Goal: Task Accomplishment & Management: Complete application form

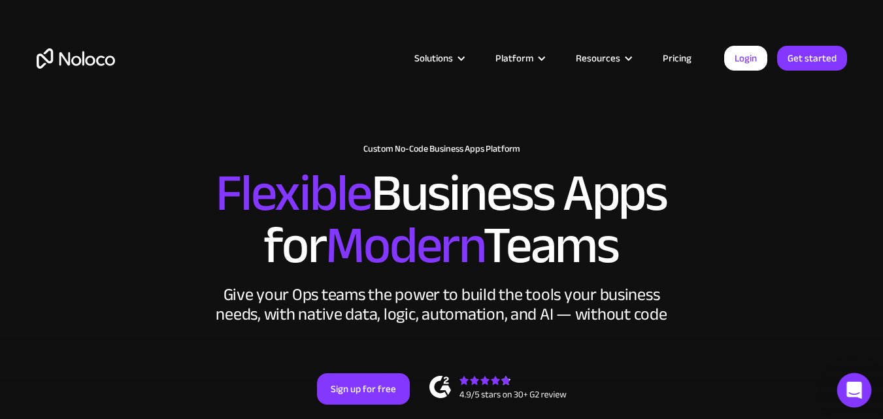
click at [856, 390] on icon "Open Intercom Messenger" at bounding box center [854, 390] width 15 height 17
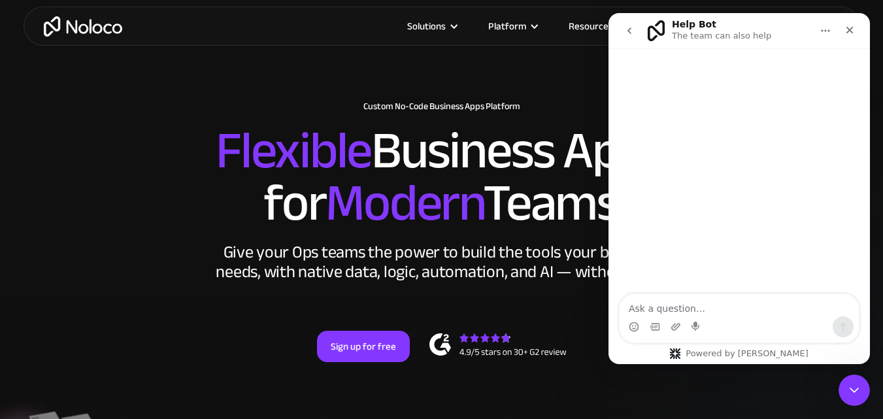
scroll to position [65, 0]
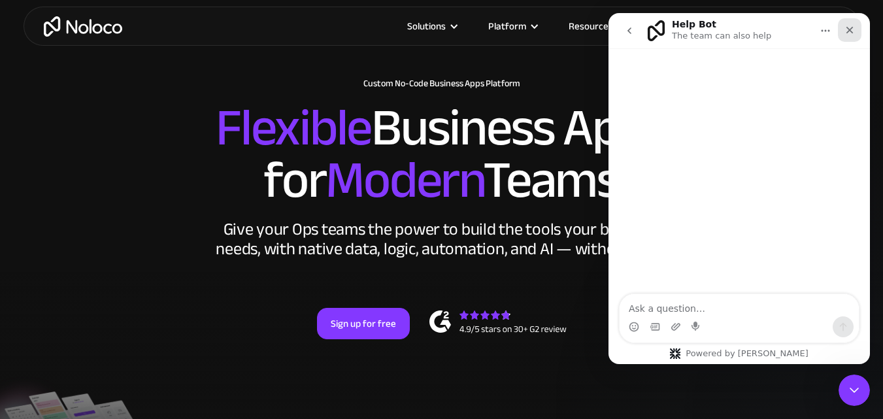
click at [846, 40] on div "Close" at bounding box center [850, 30] width 24 height 24
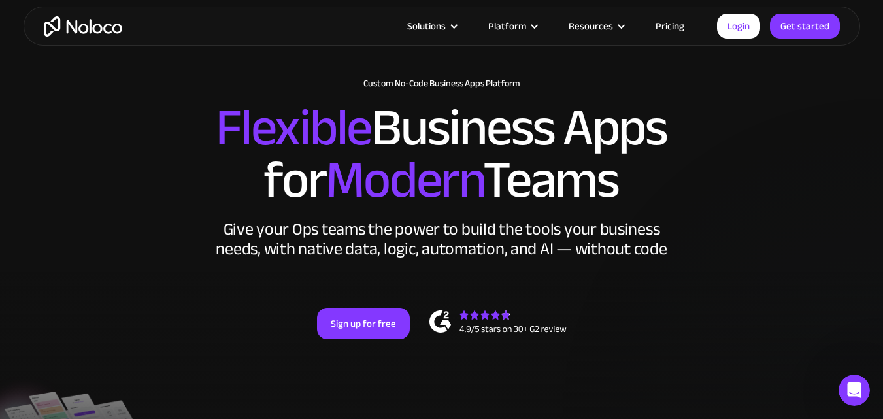
scroll to position [0, 0]
click at [752, 29] on link "Login" at bounding box center [738, 26] width 43 height 25
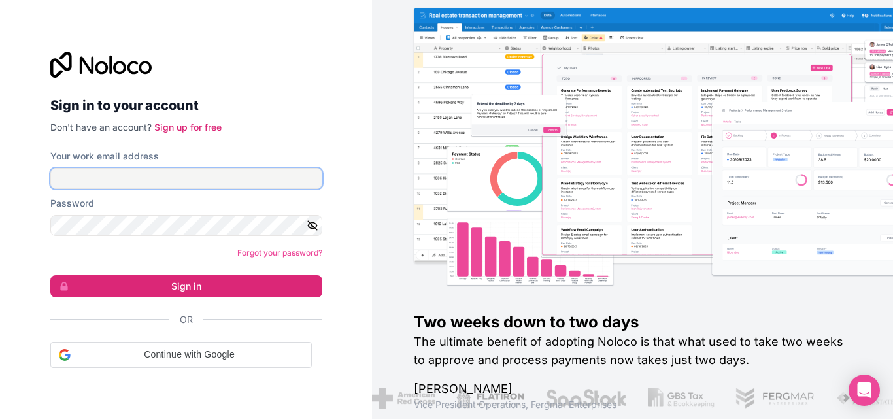
type input "[PERSON_NAME][EMAIL_ADDRESS][DOMAIN_NAME]"
click at [190, 186] on input "[PERSON_NAME][EMAIL_ADDRESS][DOMAIN_NAME]" at bounding box center [186, 178] width 272 height 21
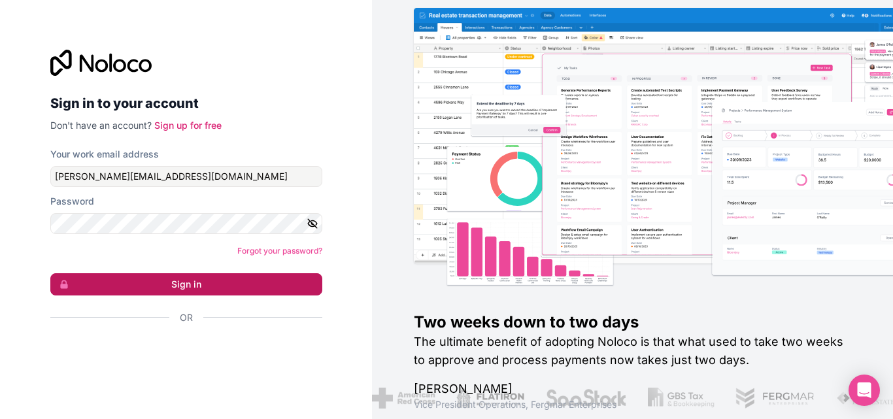
click at [195, 291] on button "Sign in" at bounding box center [186, 284] width 272 height 22
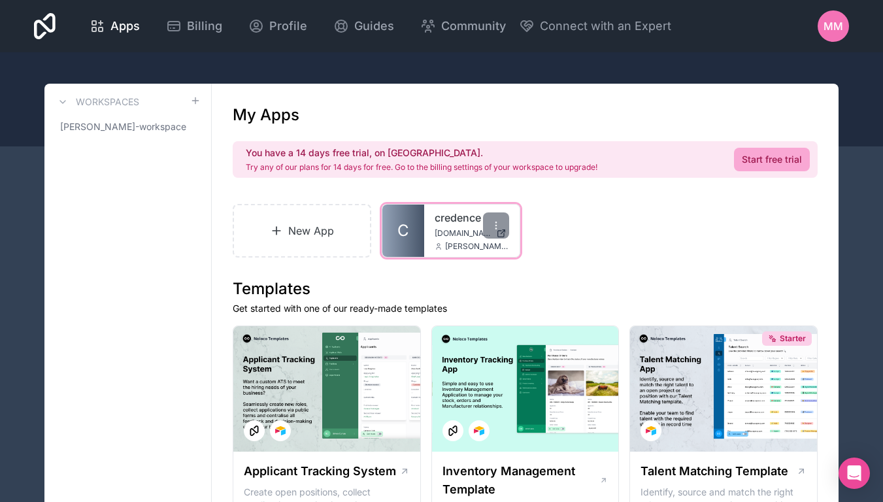
click at [402, 222] on span "C" at bounding box center [404, 230] width 12 height 21
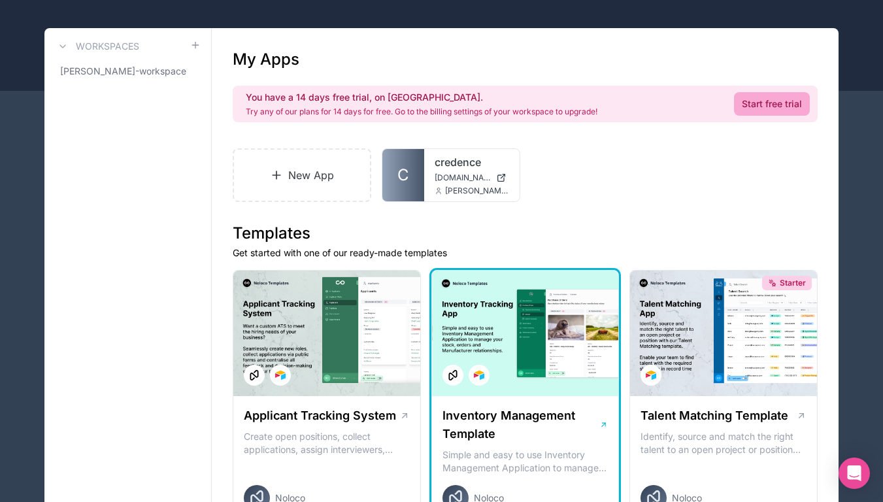
scroll to position [116, 0]
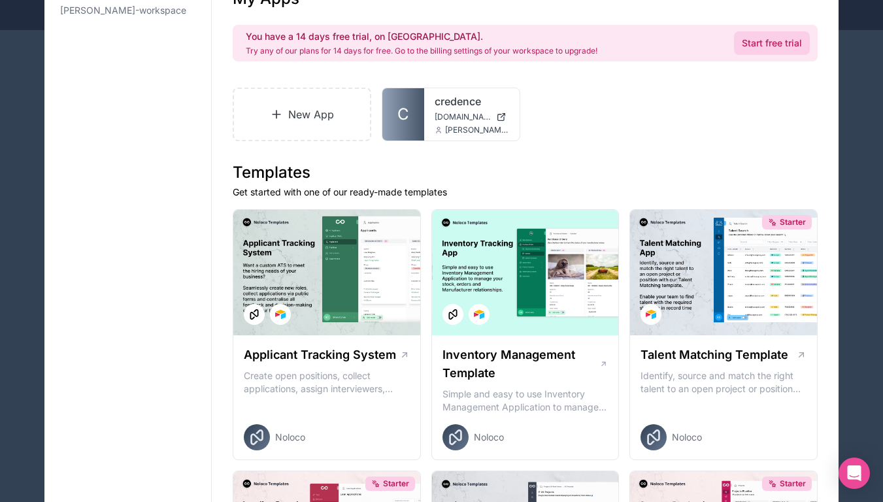
click at [745, 44] on link "Start free trial" at bounding box center [772, 43] width 76 height 24
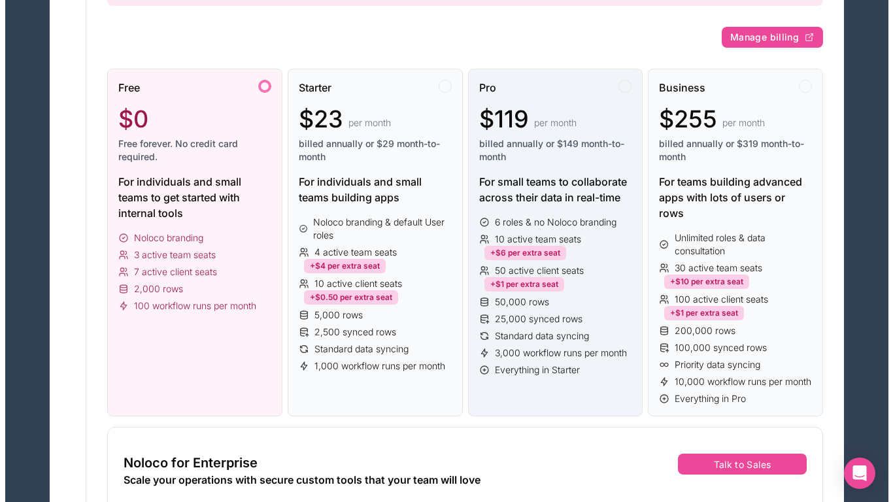
scroll to position [196, 0]
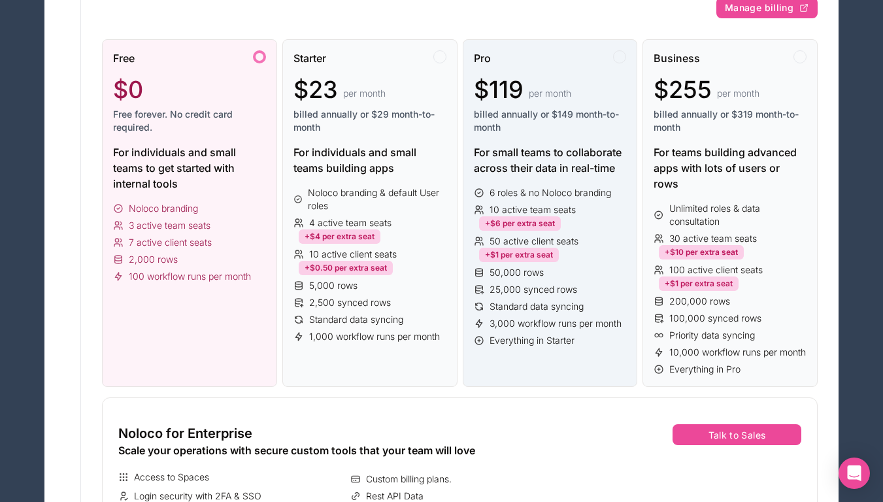
click at [562, 368] on div "Pro $119 per month billed annually or $149 month-to-month For small teams to co…" at bounding box center [550, 213] width 175 height 348
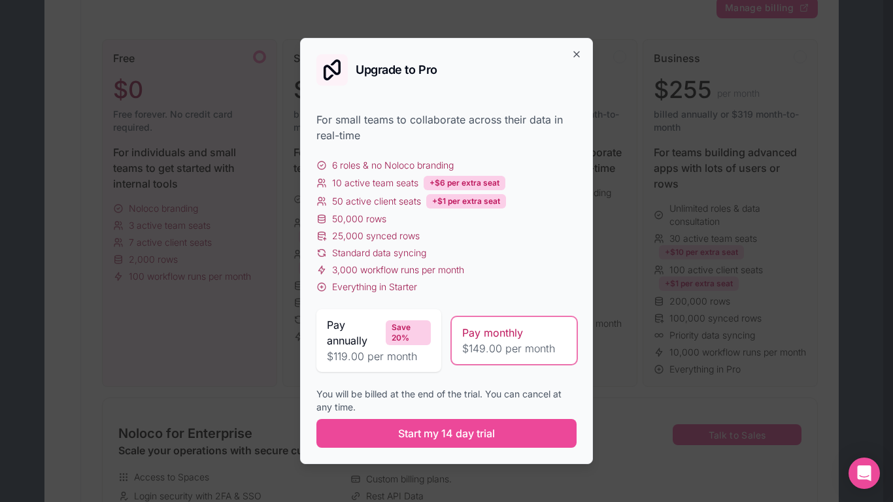
click at [522, 343] on span "$149.00 per month" at bounding box center [514, 349] width 104 height 16
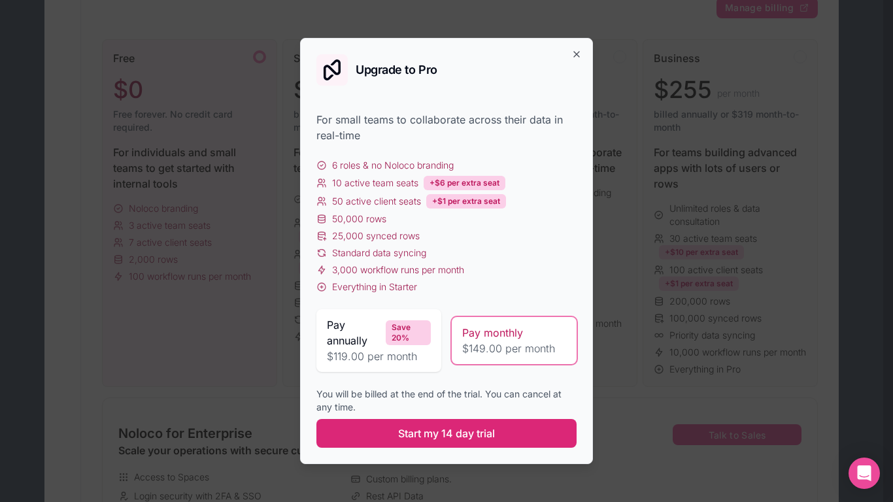
click at [494, 431] on span "Start my 14 day trial" at bounding box center [446, 434] width 97 height 16
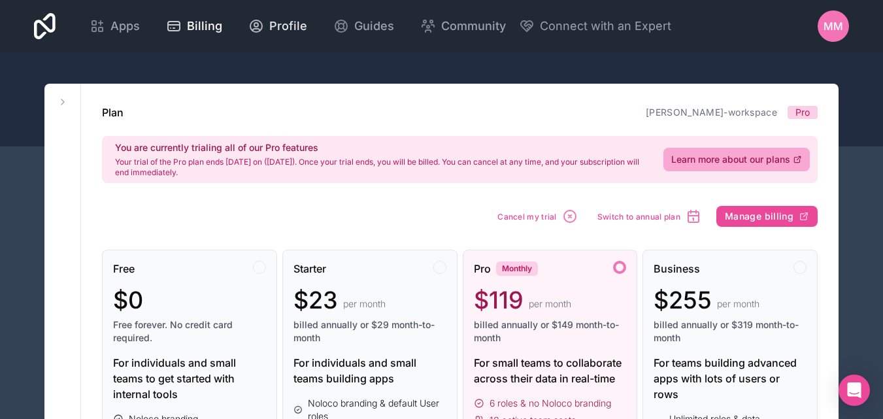
click at [285, 33] on span "Profile" at bounding box center [288, 26] width 38 height 18
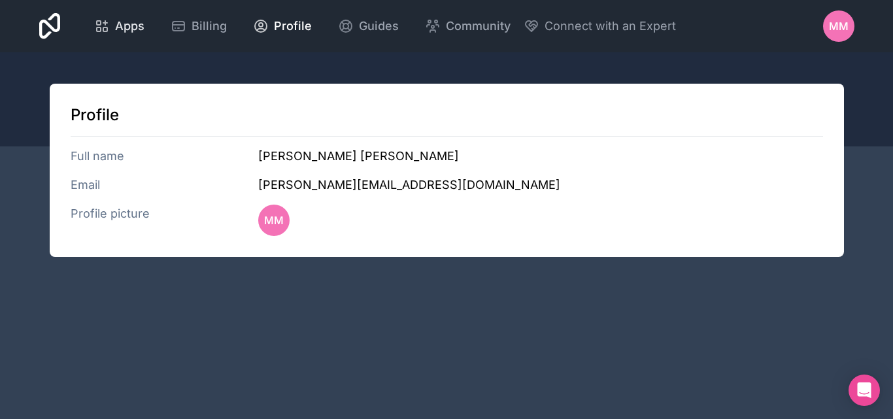
click at [131, 35] on span "Apps" at bounding box center [129, 26] width 29 height 18
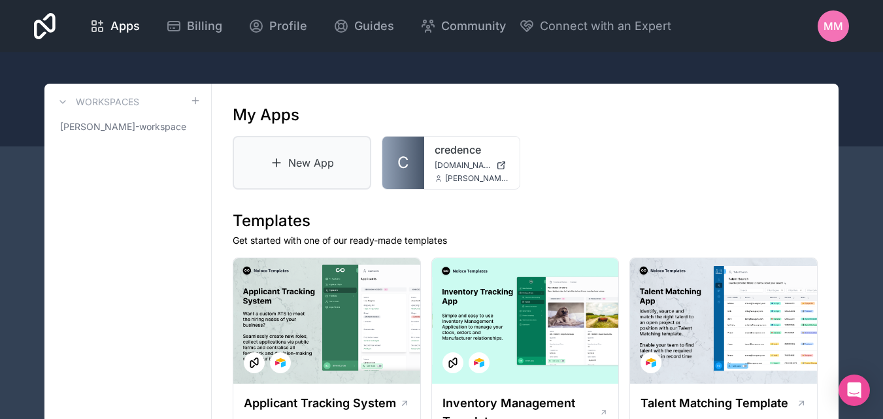
click at [320, 169] on link "New App" at bounding box center [302, 163] width 139 height 54
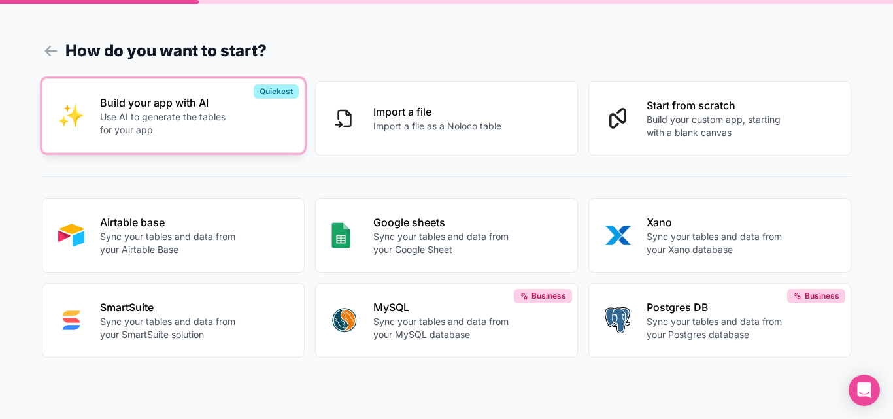
click at [244, 132] on div "Build your app with AI Use AI to generate the tables for your app" at bounding box center [194, 116] width 188 height 42
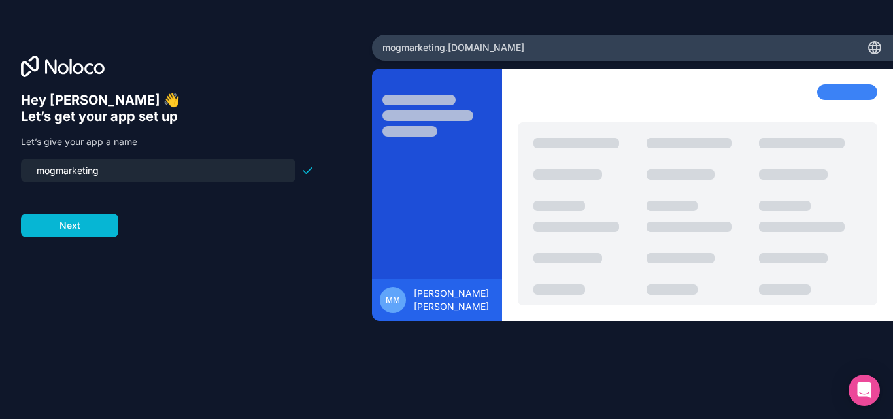
drag, startPoint x: 204, startPoint y: 173, endPoint x: 9, endPoint y: 195, distance: 196.1
click at [9, 195] on div "Hey [PERSON_NAME] 👋 Let’s get your app set up Let’s give your app a name mogmar…" at bounding box center [186, 209] width 372 height 349
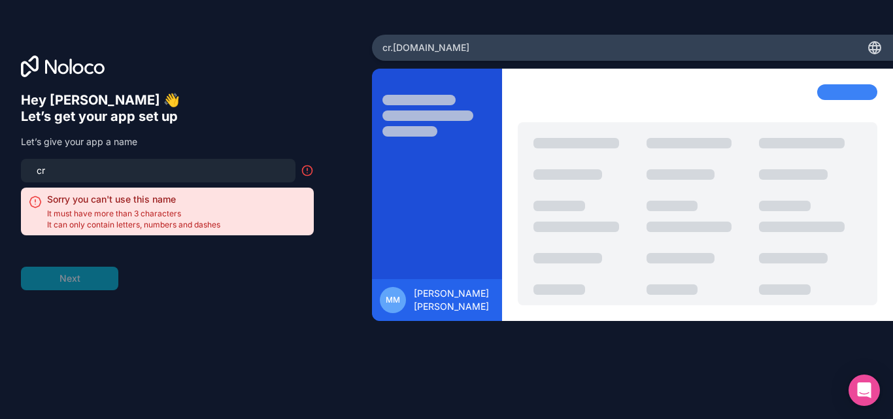
type input "c"
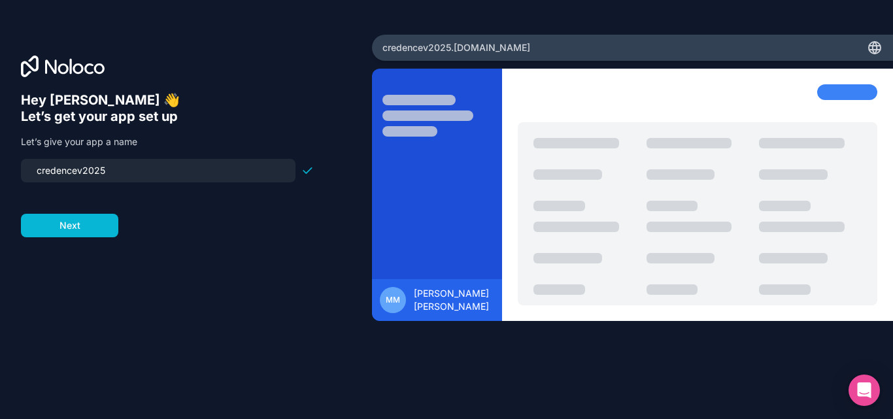
click at [84, 171] on input "credencev2025" at bounding box center [158, 171] width 259 height 18
type input "credence2026"
click at [61, 229] on button "Next" at bounding box center [69, 226] width 97 height 24
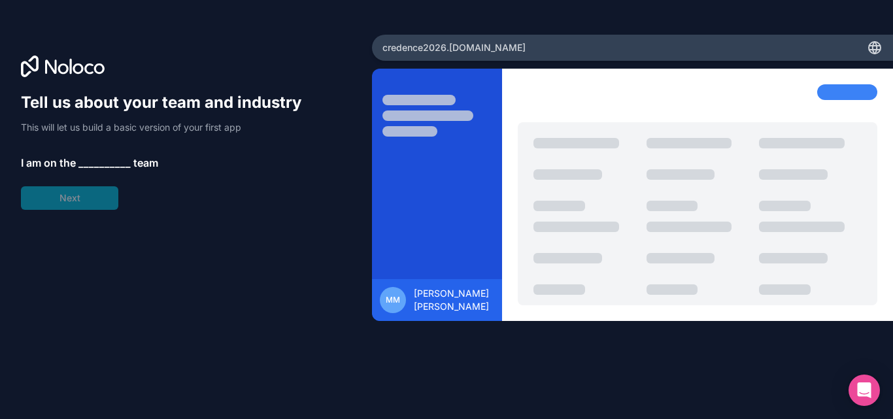
click at [105, 155] on span "__________" at bounding box center [104, 163] width 52 height 16
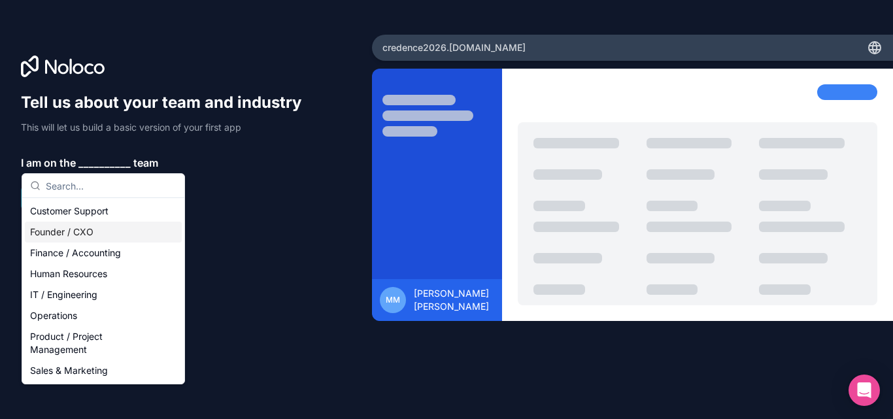
click at [99, 239] on div "Founder / CXO" at bounding box center [103, 232] width 157 height 21
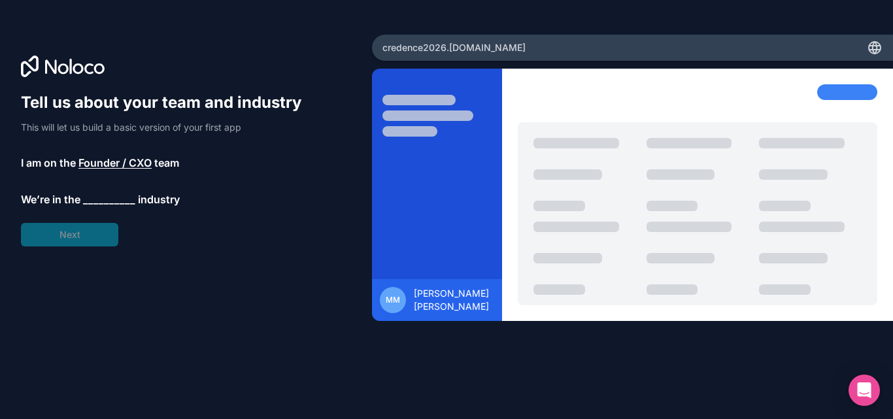
click at [103, 196] on span "__________" at bounding box center [109, 200] width 52 height 16
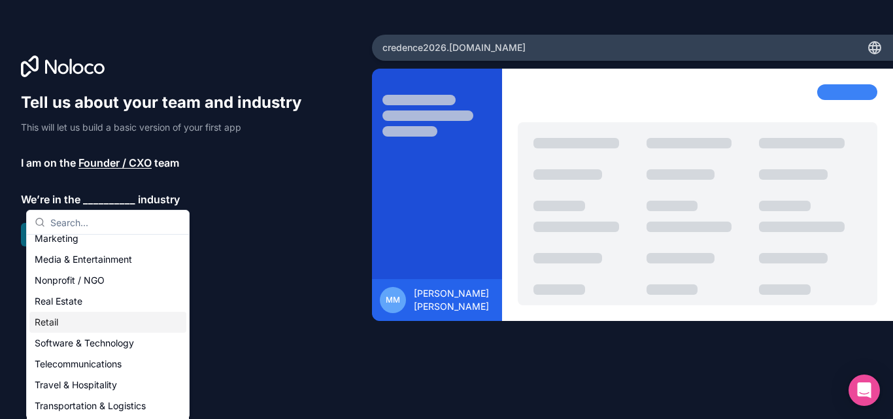
scroll to position [196, 0]
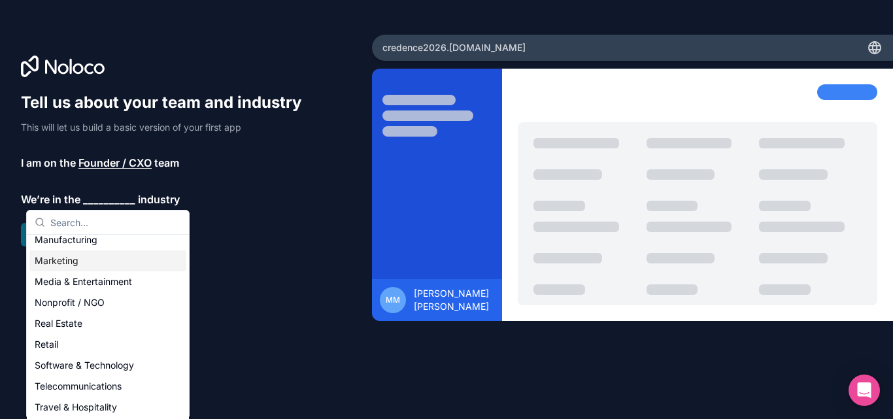
click at [90, 258] on div "Marketing" at bounding box center [107, 260] width 157 height 21
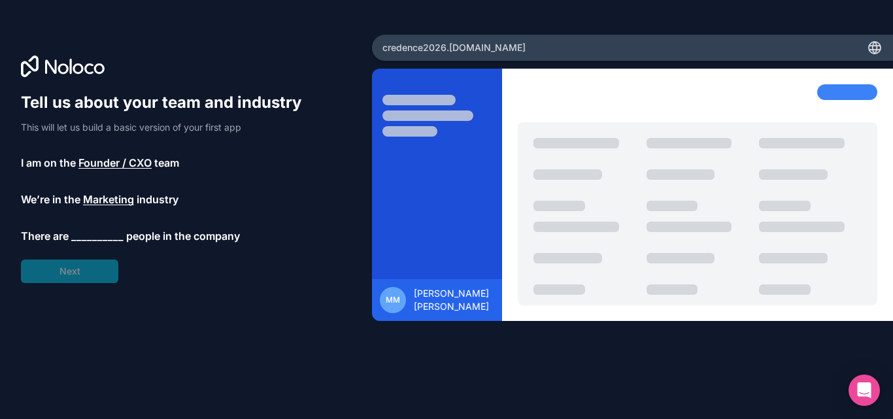
click at [99, 231] on span "__________" at bounding box center [97, 236] width 52 height 16
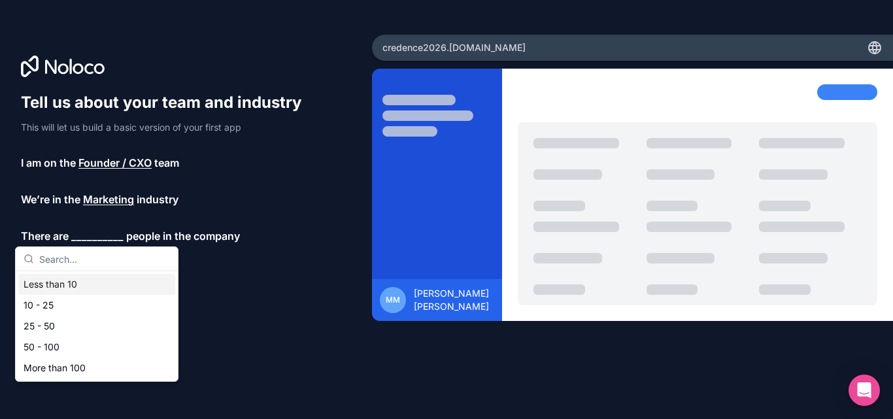
click at [80, 283] on div "Less than 10" at bounding box center [96, 284] width 157 height 21
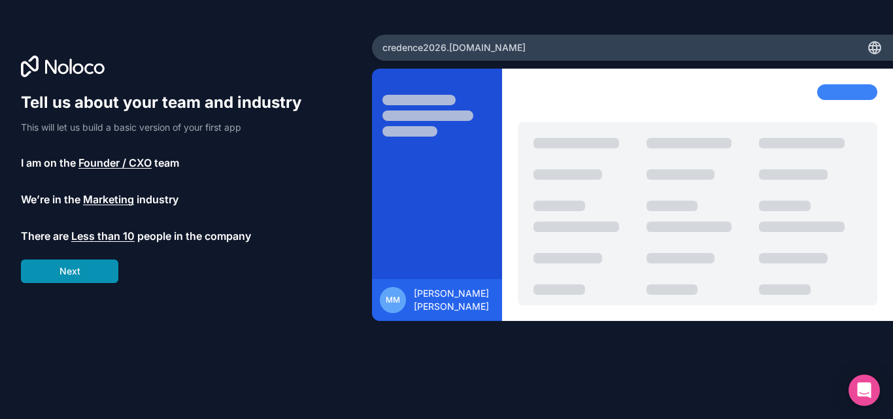
click at [79, 274] on button "Next" at bounding box center [69, 272] width 97 height 24
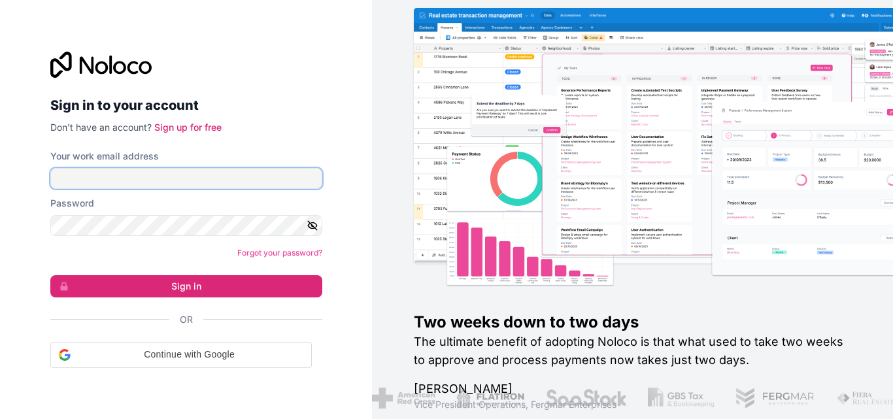
type input "[PERSON_NAME][EMAIL_ADDRESS][DOMAIN_NAME]"
click at [222, 182] on input "[PERSON_NAME][EMAIL_ADDRESS][DOMAIN_NAME]" at bounding box center [186, 178] width 272 height 21
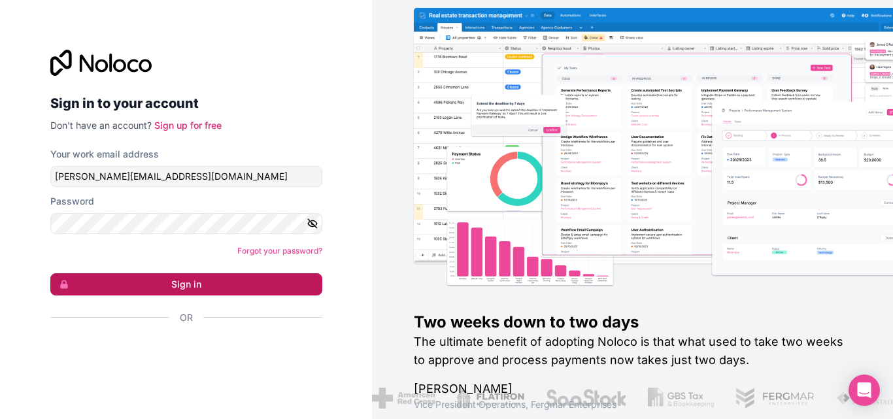
click at [215, 282] on button "Sign in" at bounding box center [186, 284] width 272 height 22
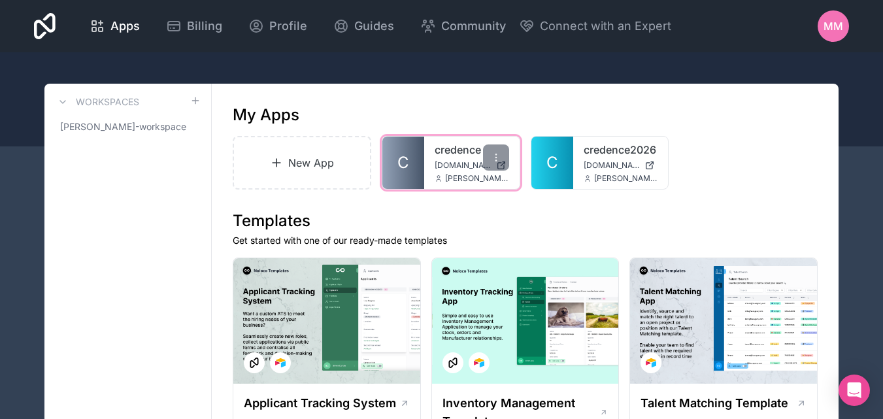
click at [439, 180] on icon at bounding box center [439, 179] width 8 height 8
click at [417, 173] on link "C" at bounding box center [404, 163] width 42 height 52
